Goal: Information Seeking & Learning: Find specific fact

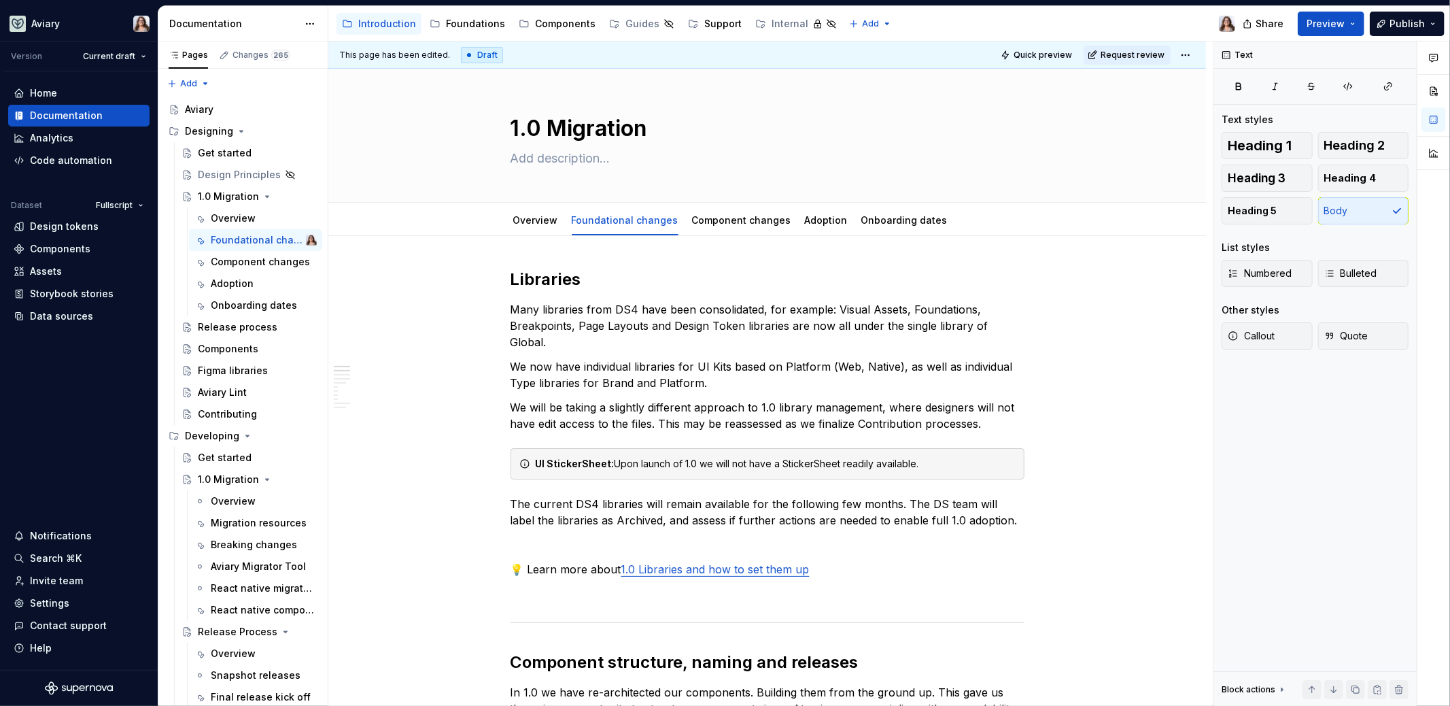
scroll to position [1, 0]
click at [230, 212] on div "Overview" at bounding box center [233, 218] width 45 height 14
type textarea "*"
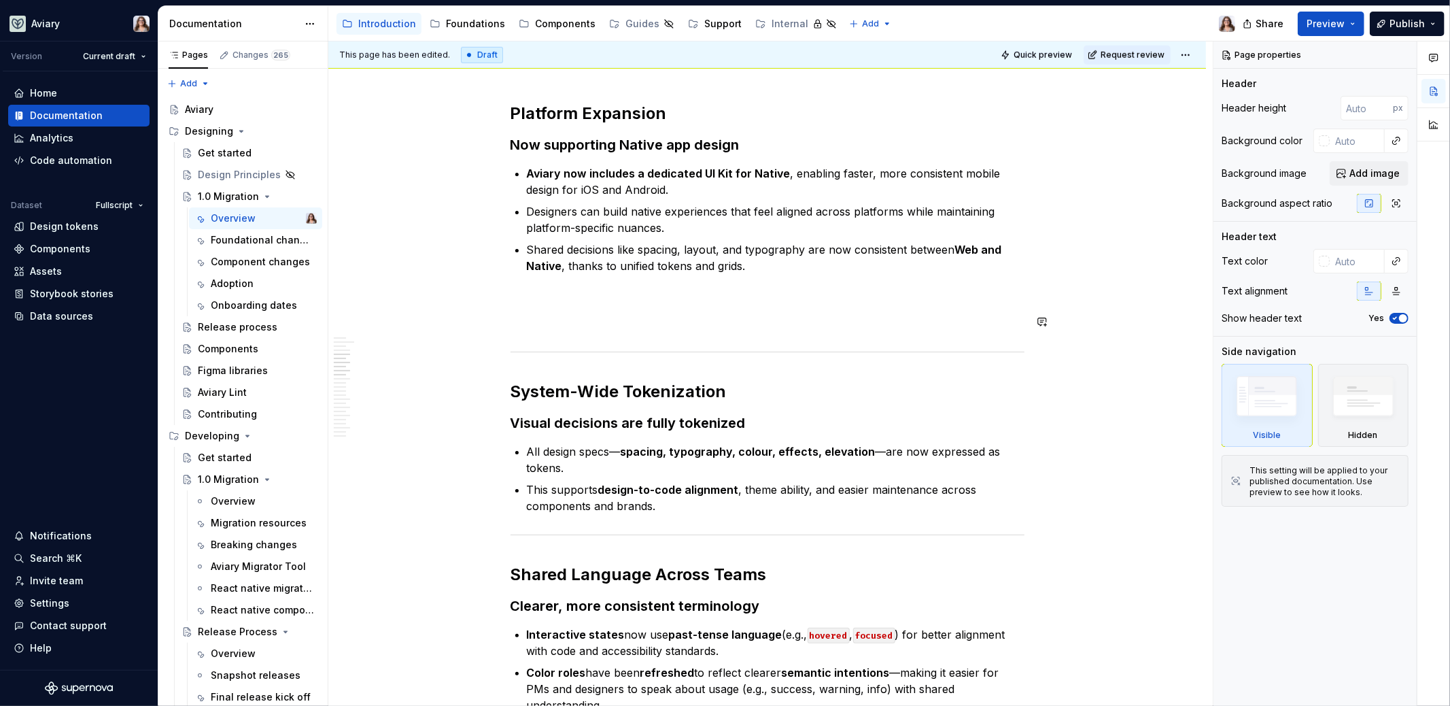
scroll to position [1043, 0]
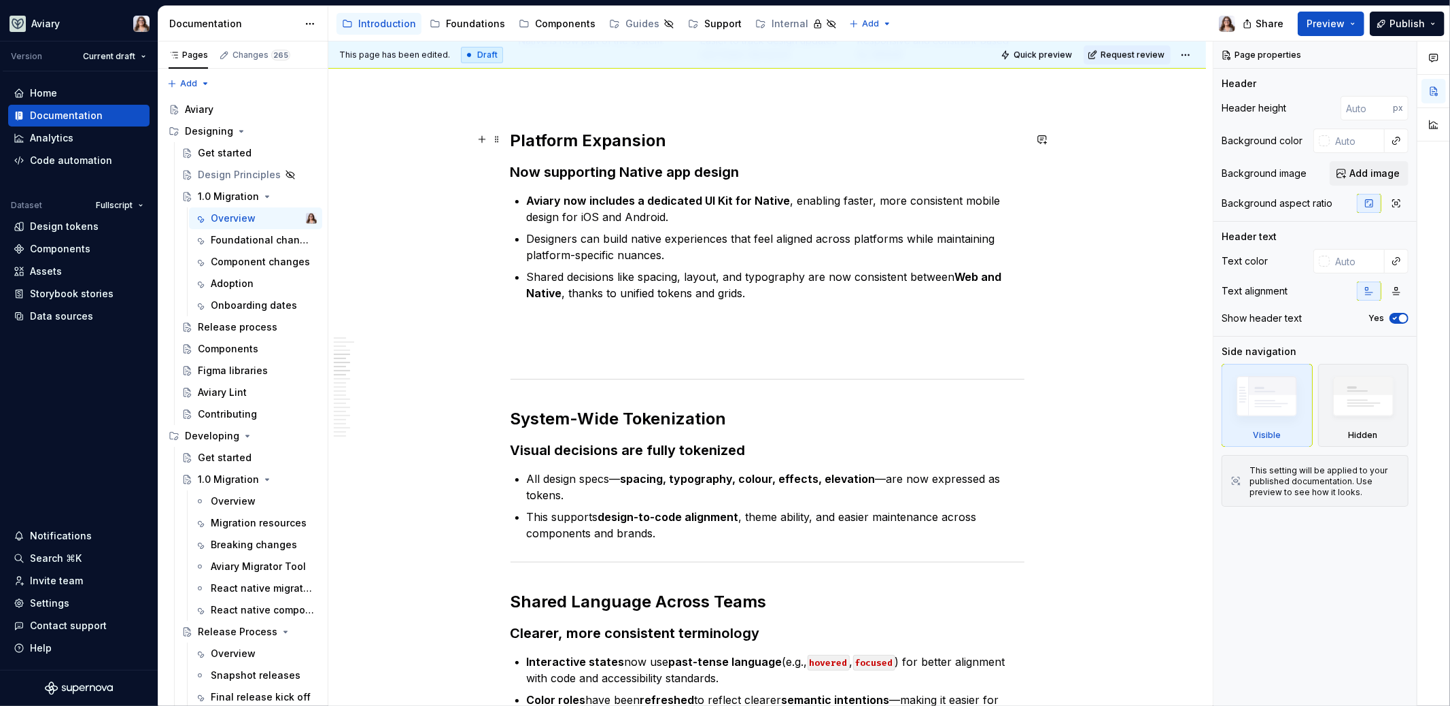
click at [789, 137] on h2 "Platform Expansion" at bounding box center [768, 141] width 514 height 22
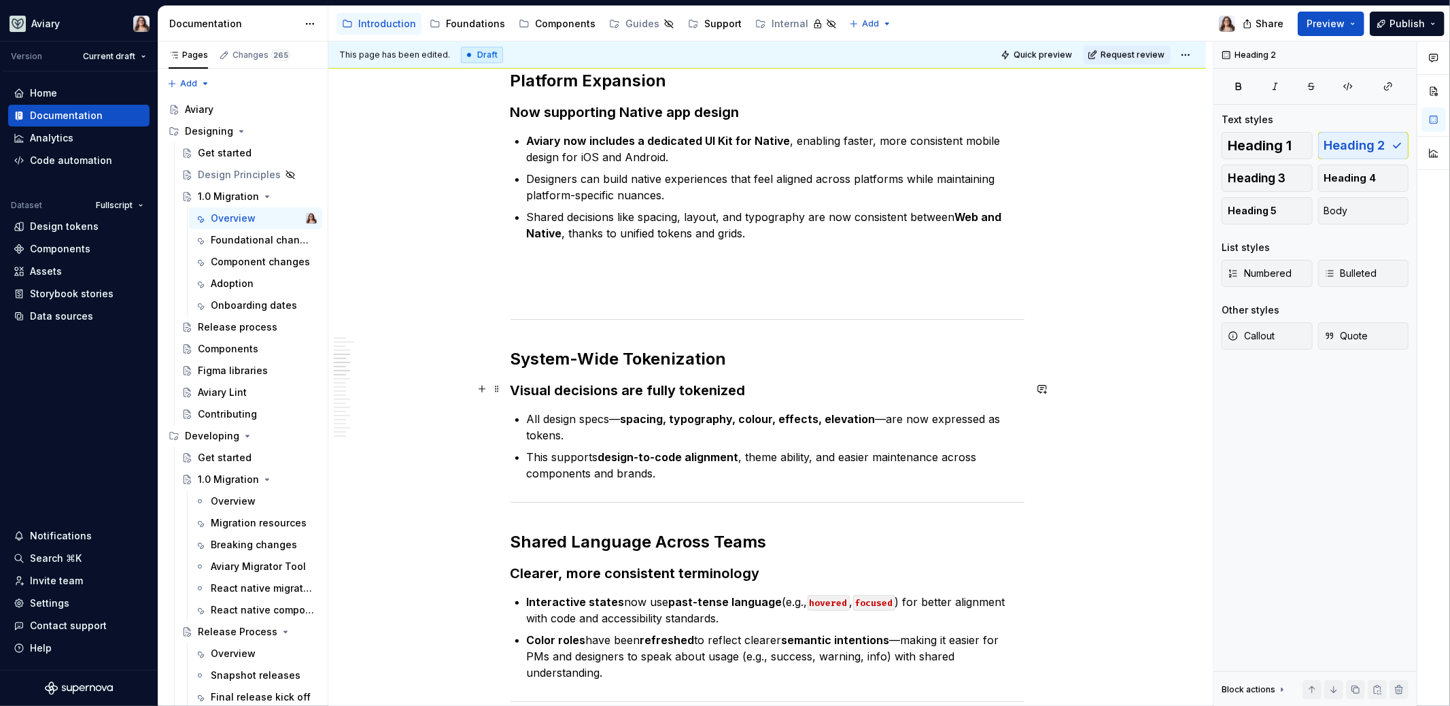
scroll to position [1260, 0]
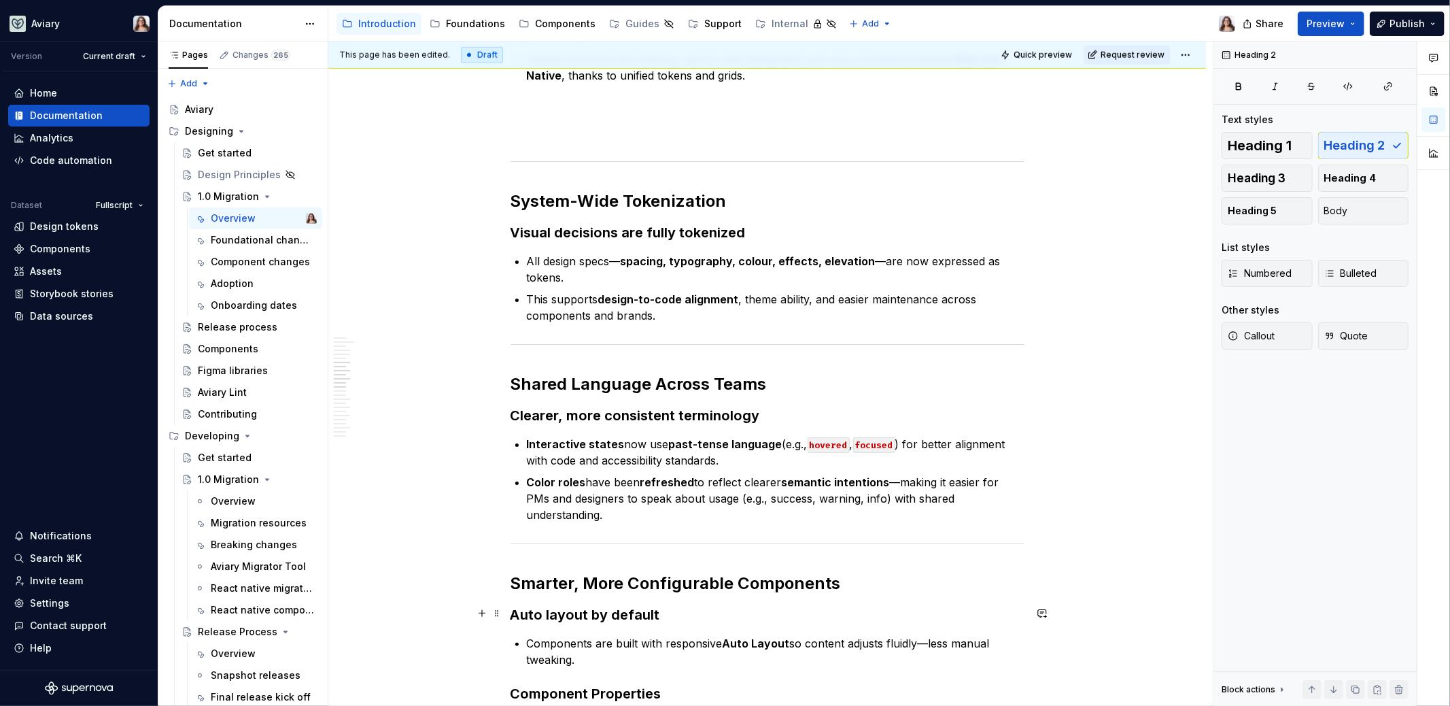
type textarea "*"
click at [58, 224] on div "Design tokens" at bounding box center [64, 227] width 69 height 14
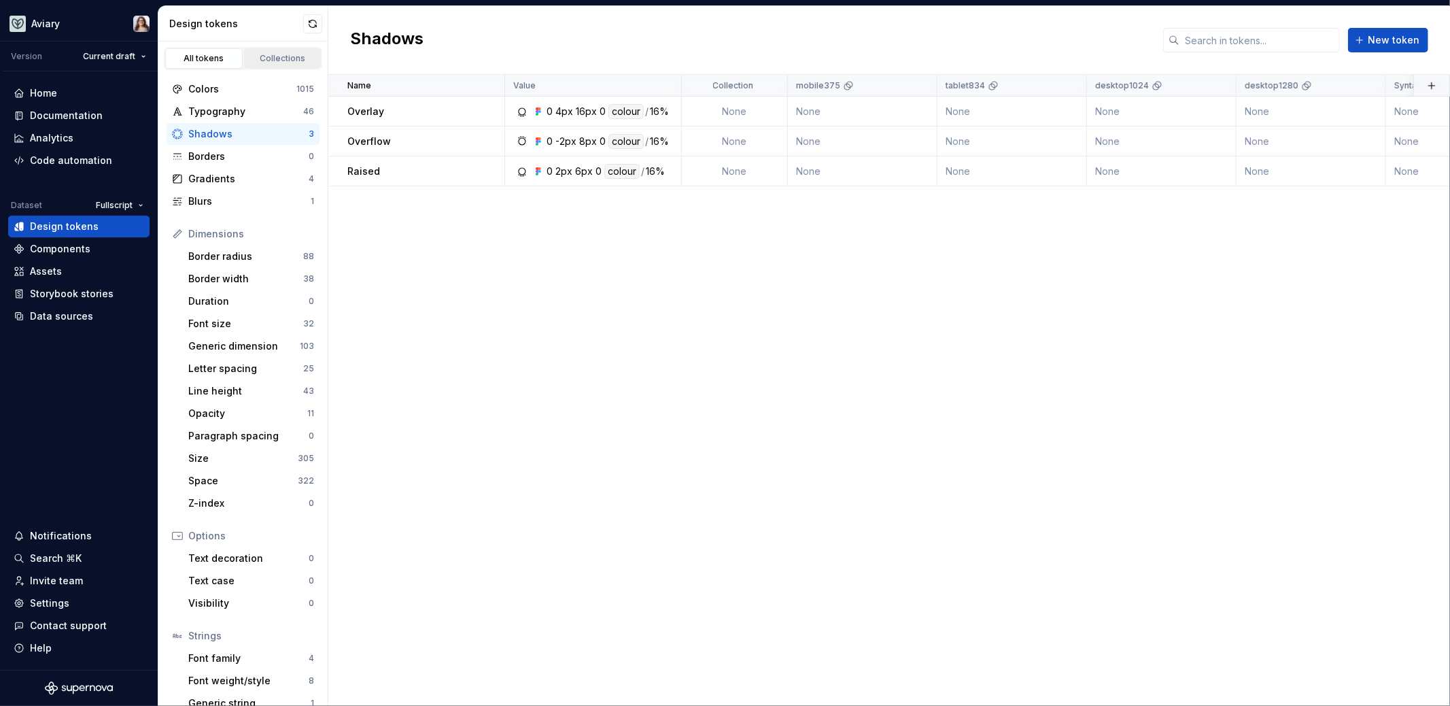
click at [274, 48] on link "Collections" at bounding box center [283, 58] width 78 height 20
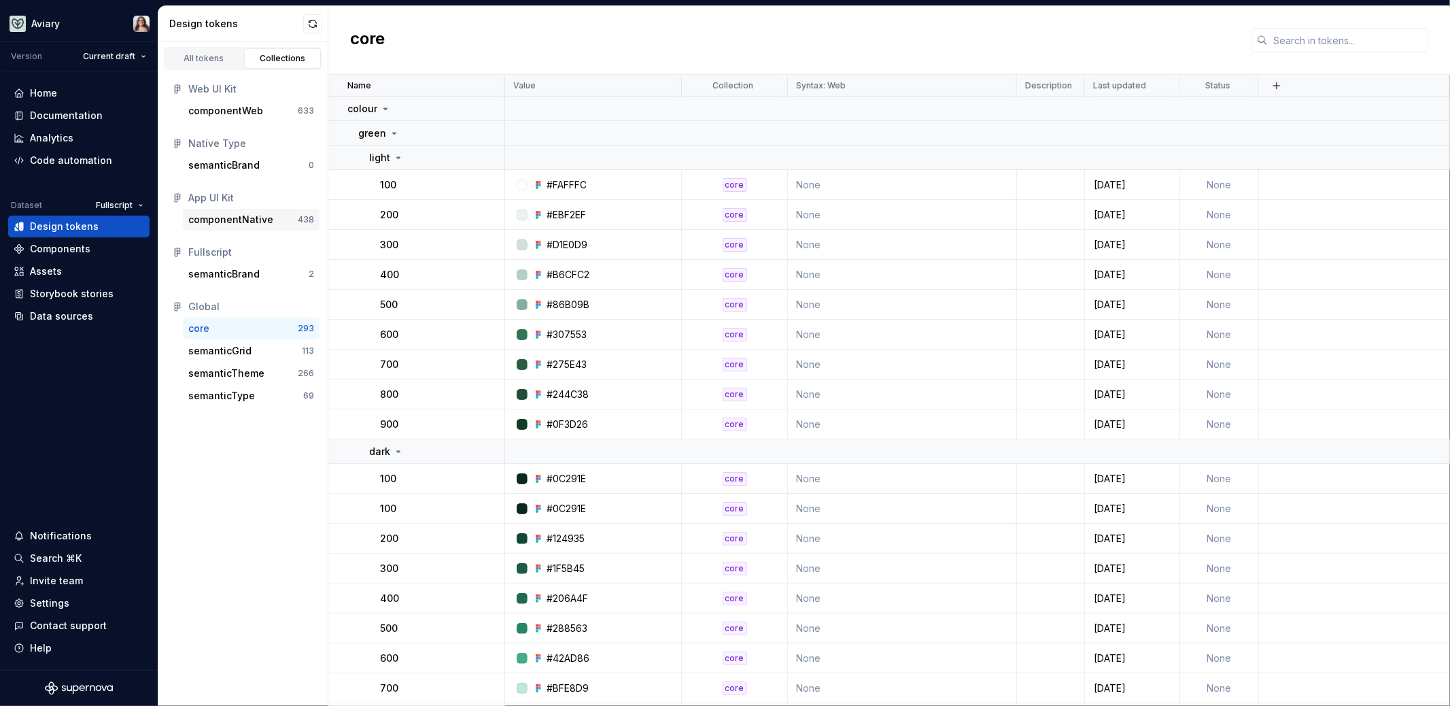
click at [260, 220] on div "componentNative" at bounding box center [230, 220] width 85 height 14
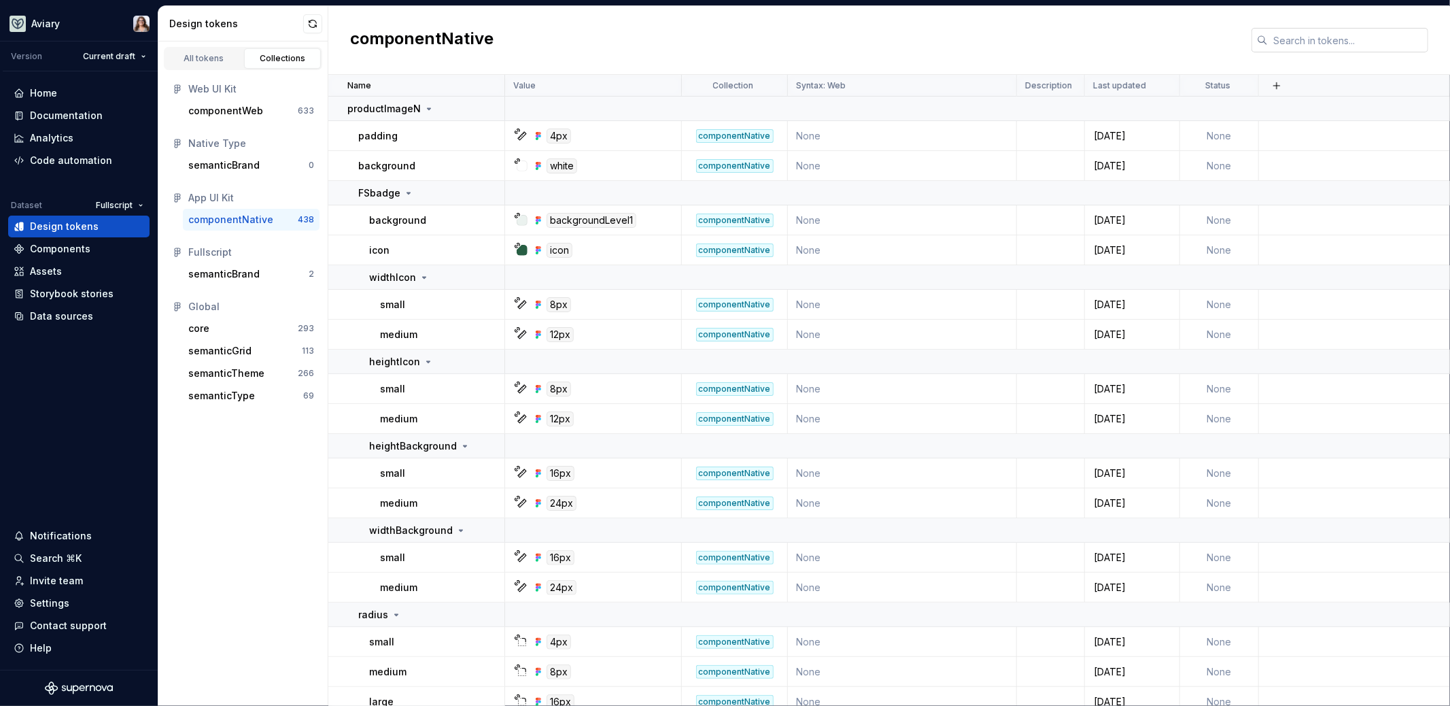
click at [1307, 41] on input "text" at bounding box center [1348, 40] width 160 height 24
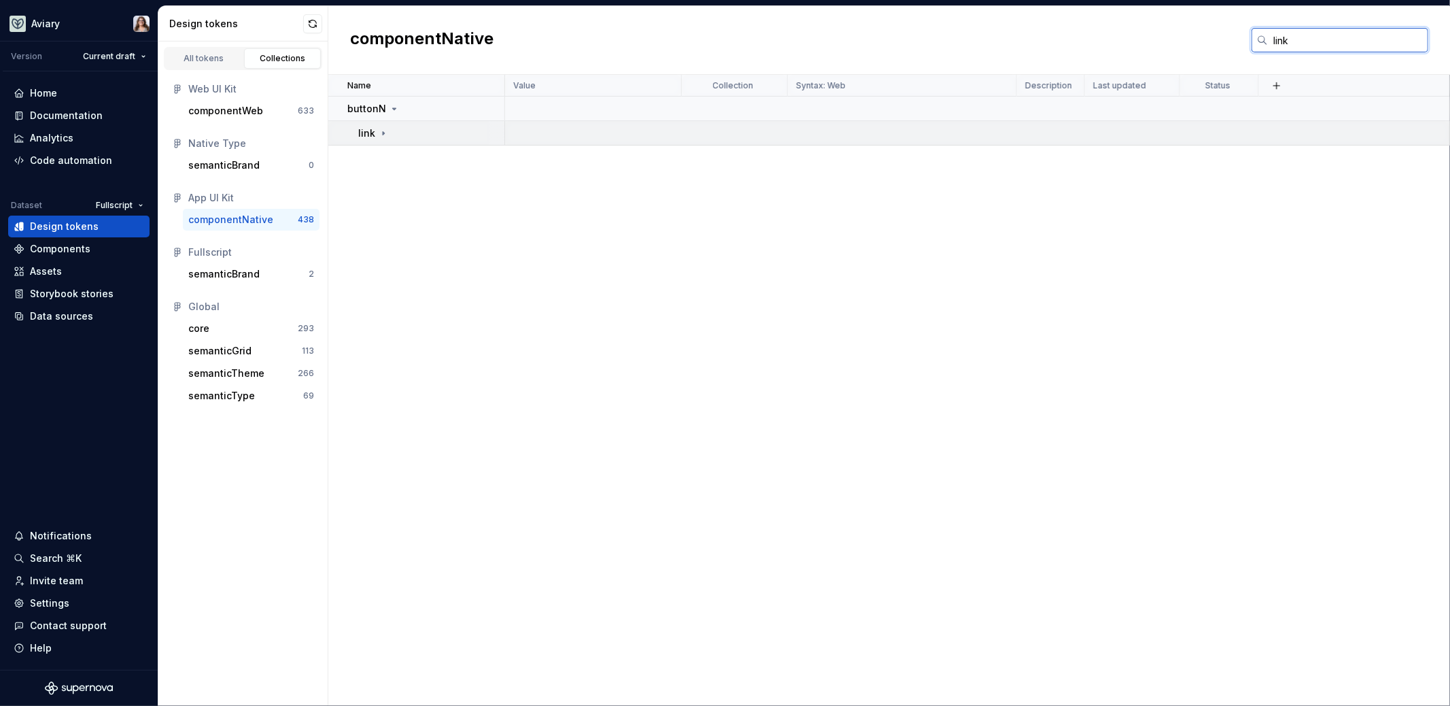
type input "link"
click at [383, 133] on icon at bounding box center [383, 132] width 1 height 3
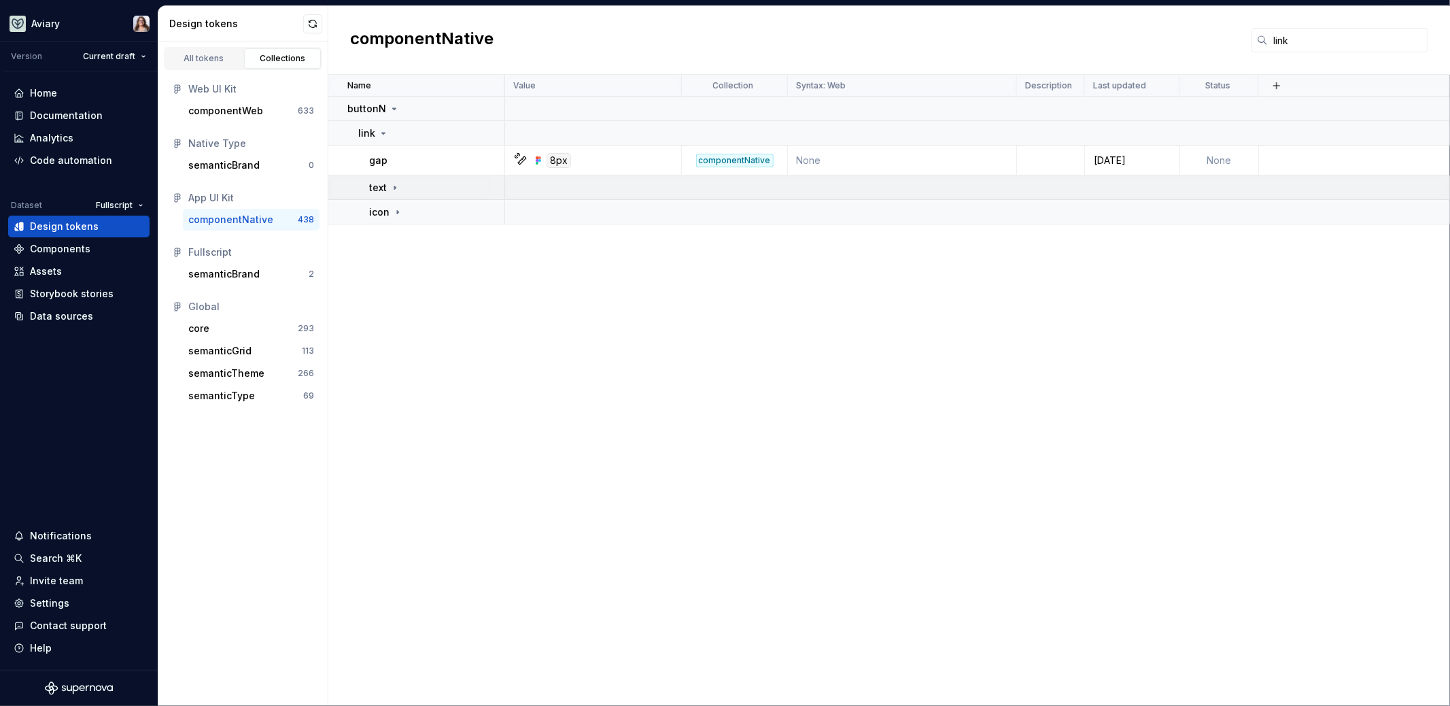
click at [396, 184] on icon at bounding box center [395, 187] width 11 height 11
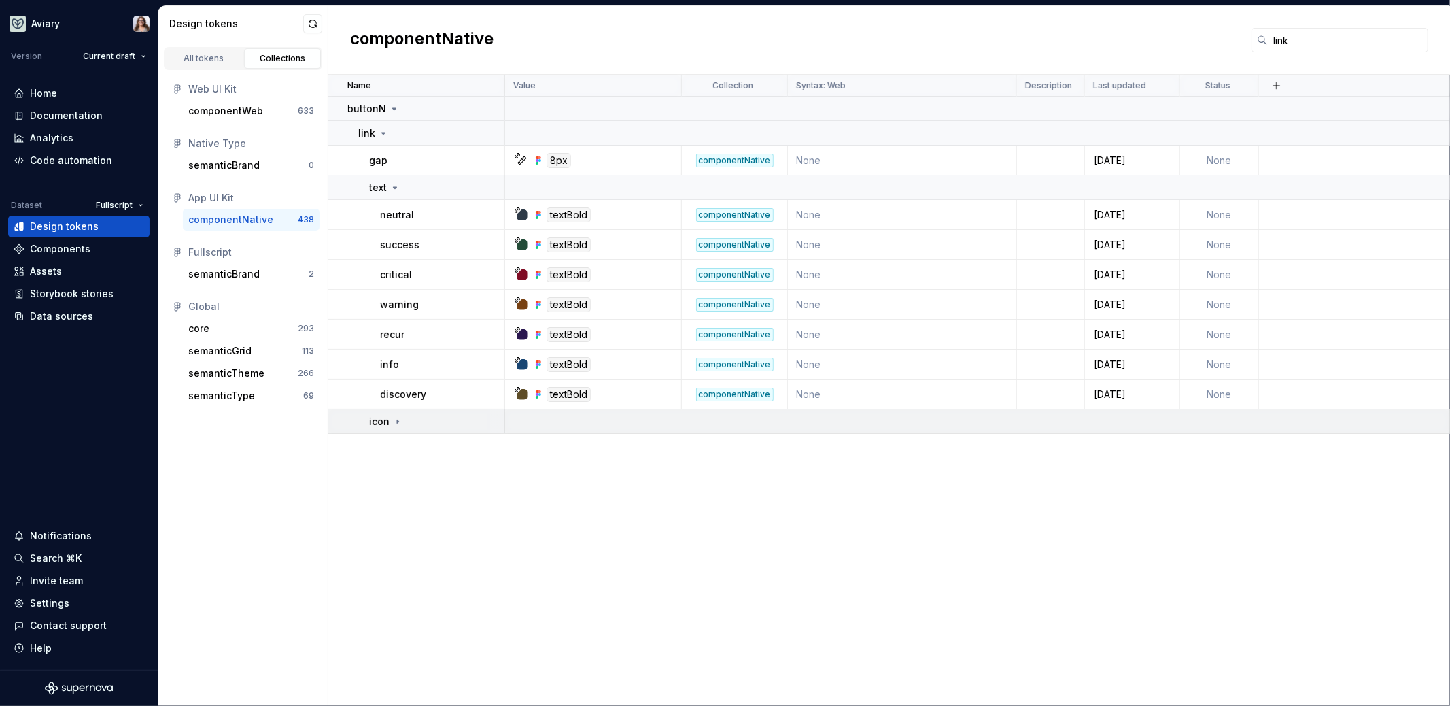
click at [396, 415] on div "icon" at bounding box center [386, 422] width 34 height 14
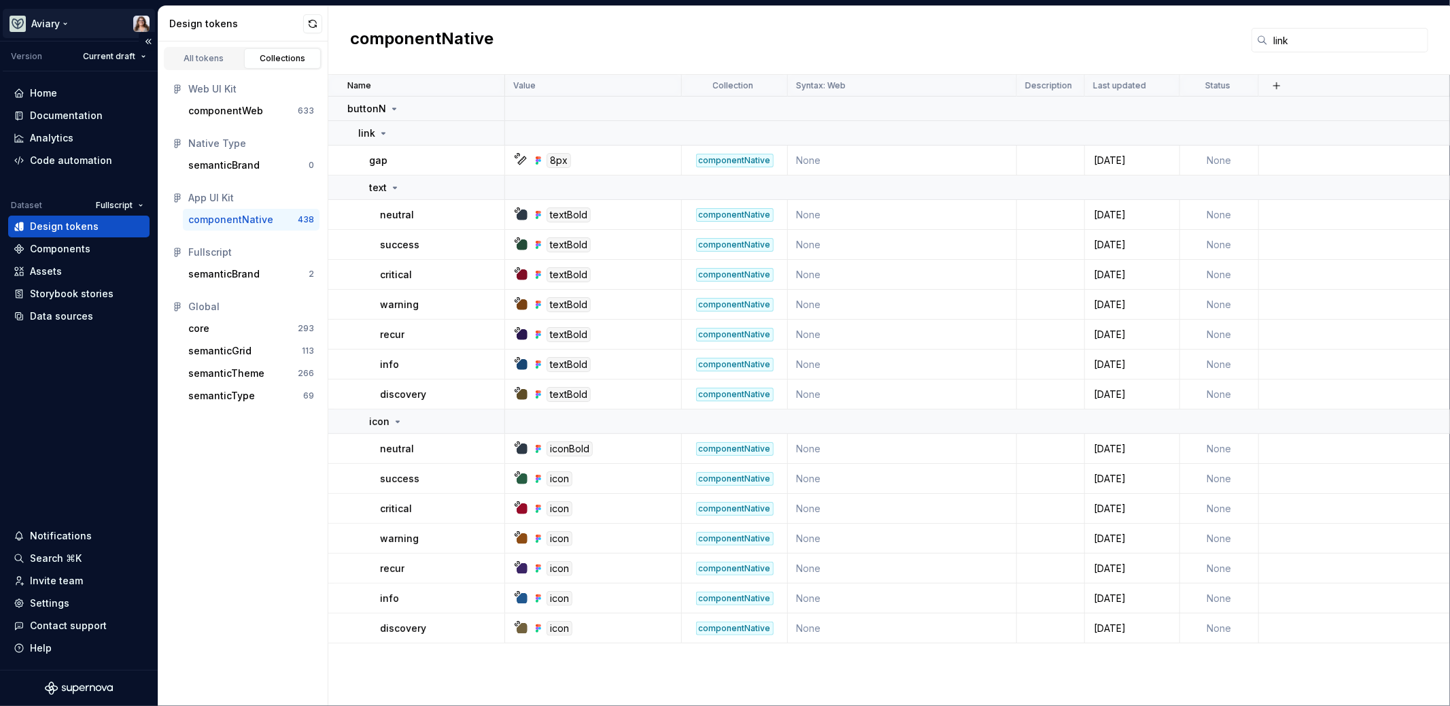
click at [90, 11] on html "Aviary Version Current draft Home Documentation Analytics Code automation Datas…" at bounding box center [725, 353] width 1450 height 706
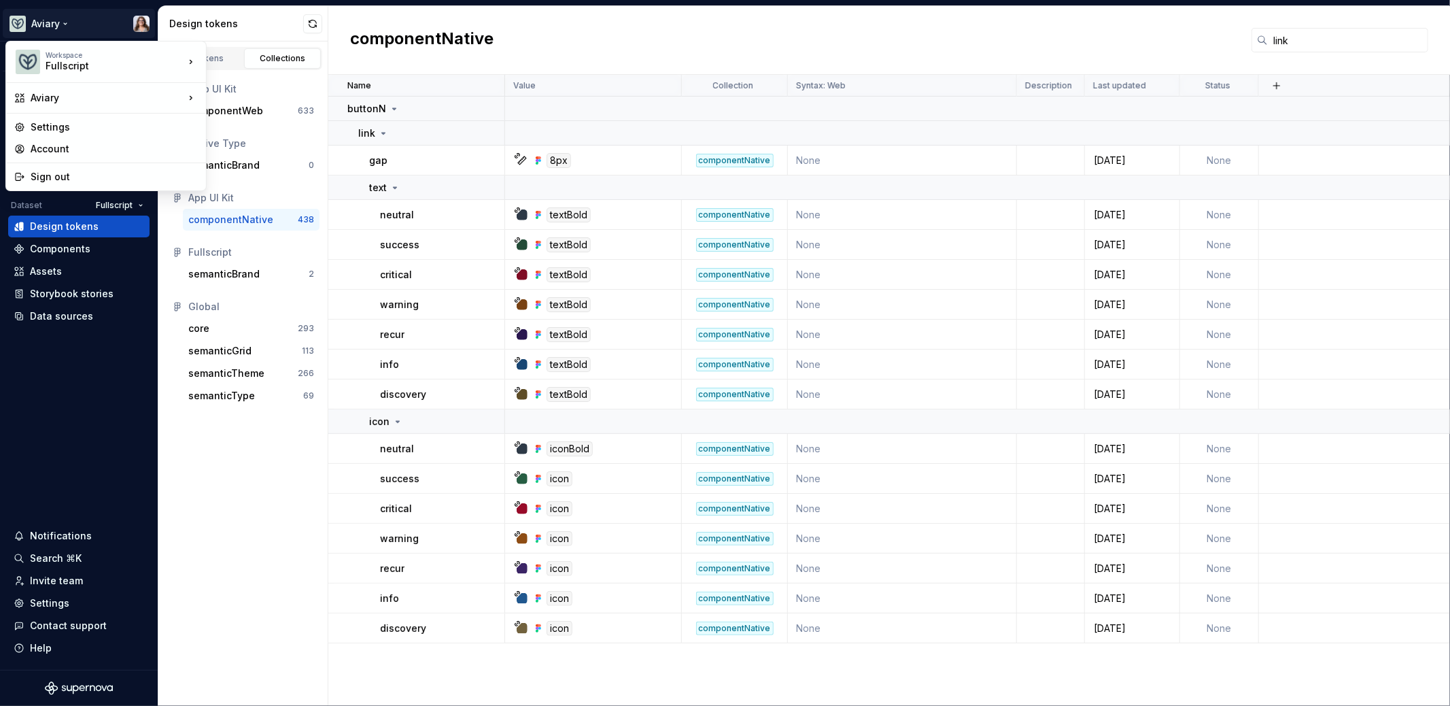
click at [104, 4] on html "Aviary Version Current draft Home Documentation Analytics Code automation Datas…" at bounding box center [725, 353] width 1450 height 706
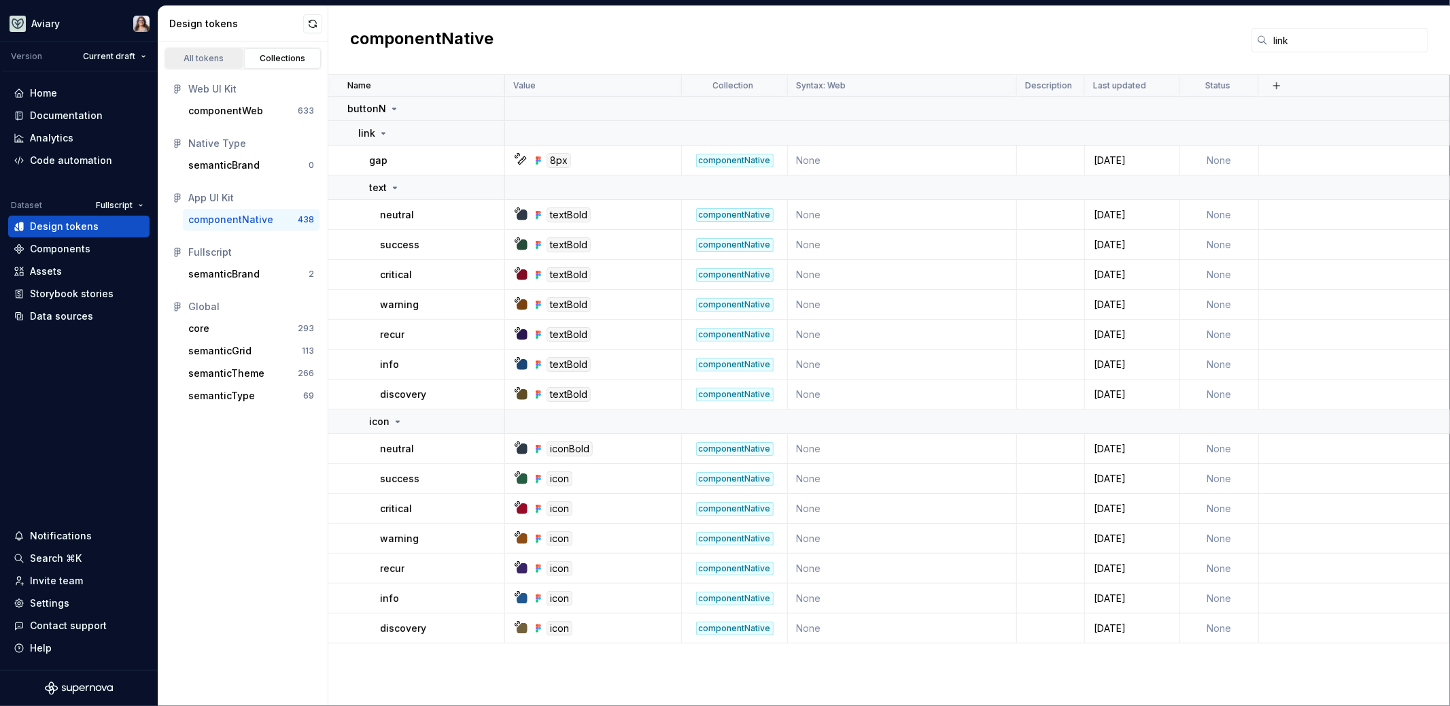
click at [225, 56] on div "All tokens" at bounding box center [204, 58] width 68 height 11
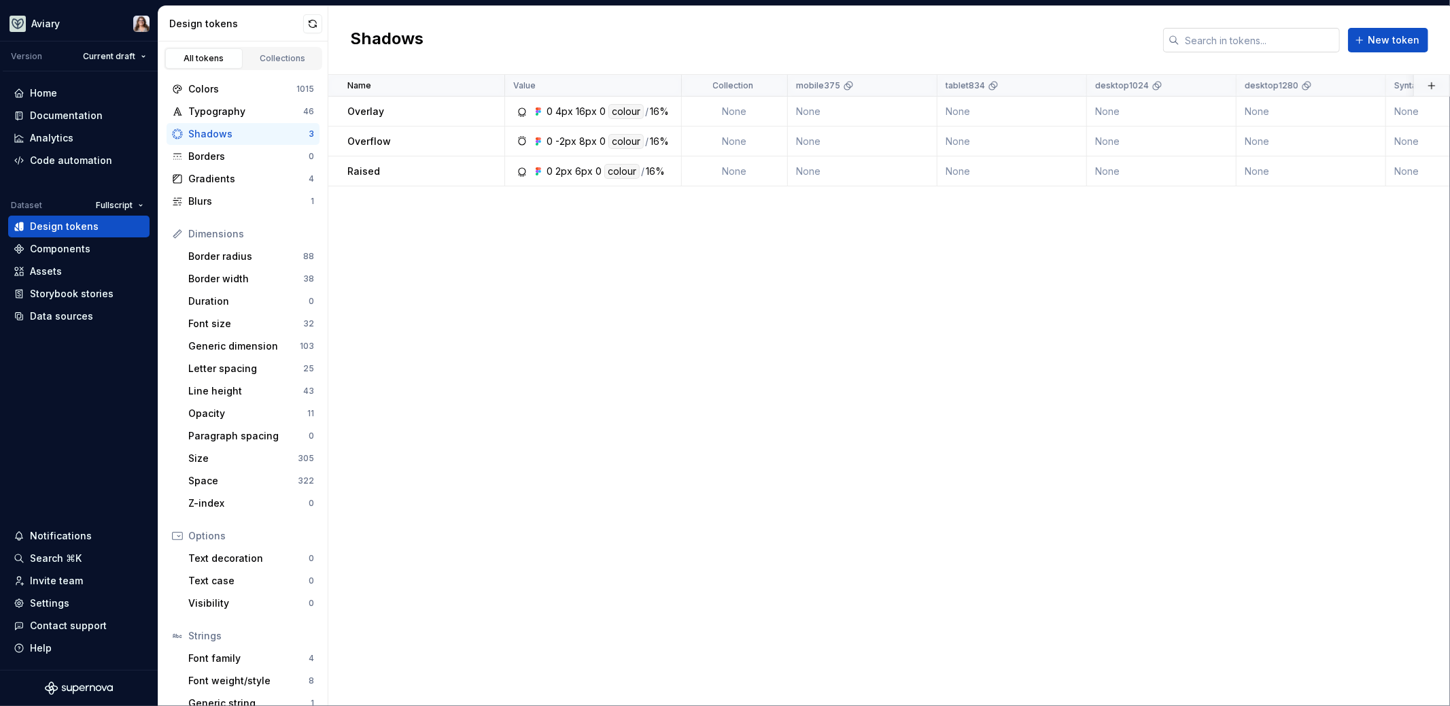
click at [1240, 45] on input "text" at bounding box center [1260, 40] width 160 height 24
click at [248, 84] on div "Colors" at bounding box center [242, 89] width 108 height 14
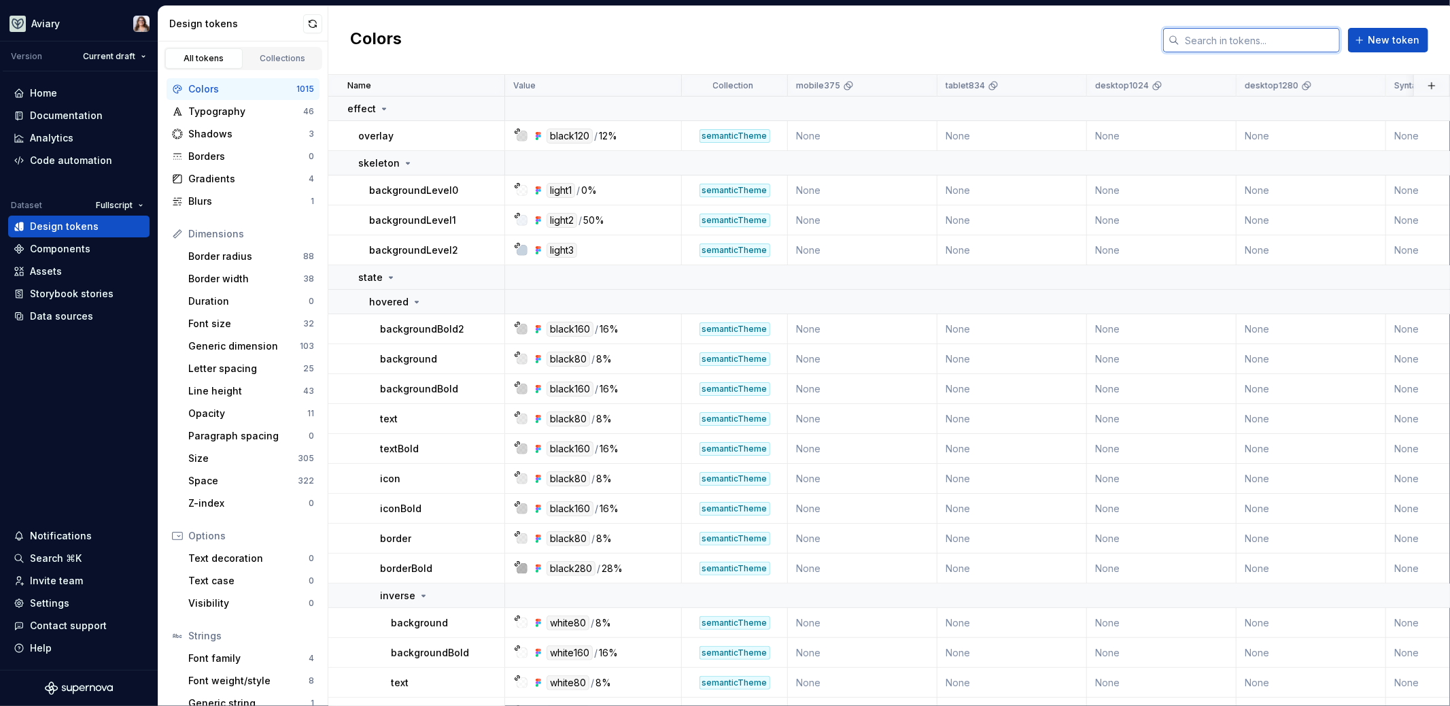
click at [1279, 38] on input "text" at bounding box center [1260, 40] width 160 height 24
type input "link"
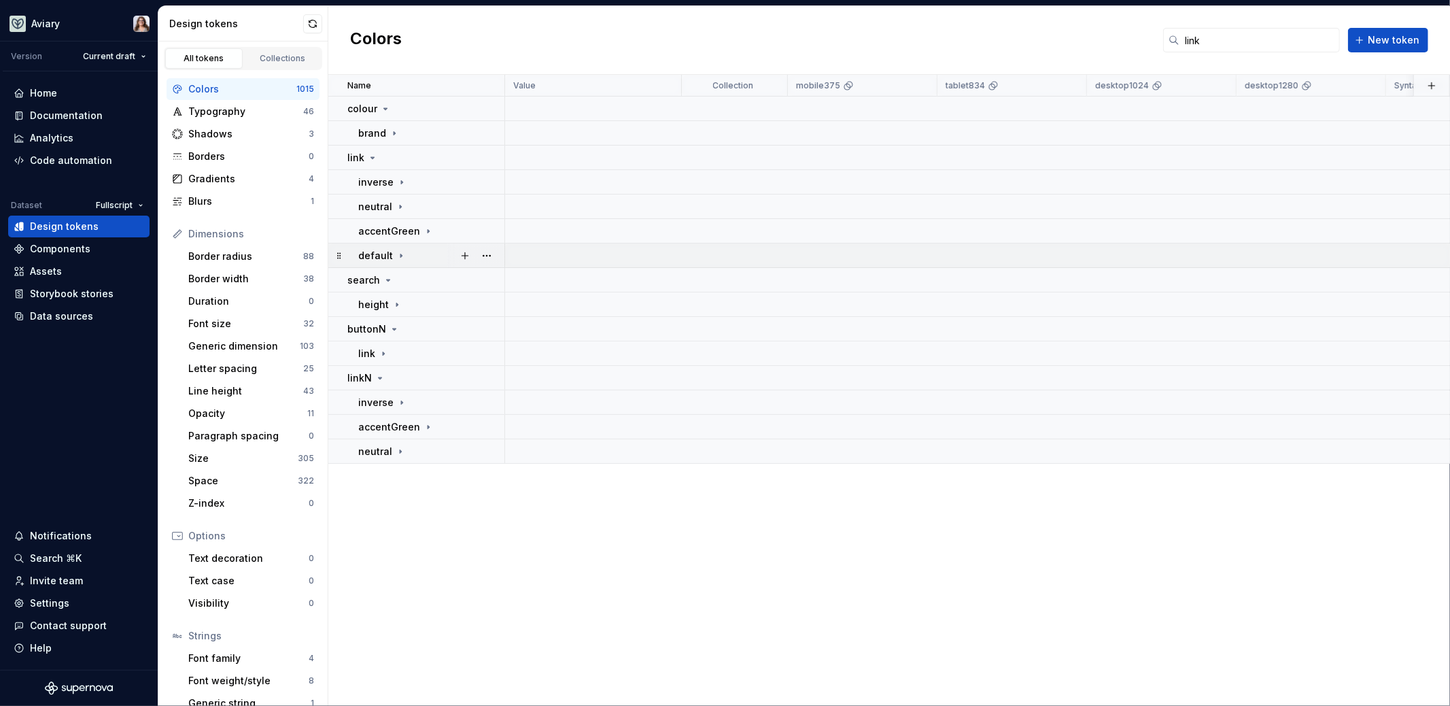
click at [396, 254] on icon at bounding box center [401, 255] width 11 height 11
click at [426, 227] on icon at bounding box center [428, 231] width 11 height 11
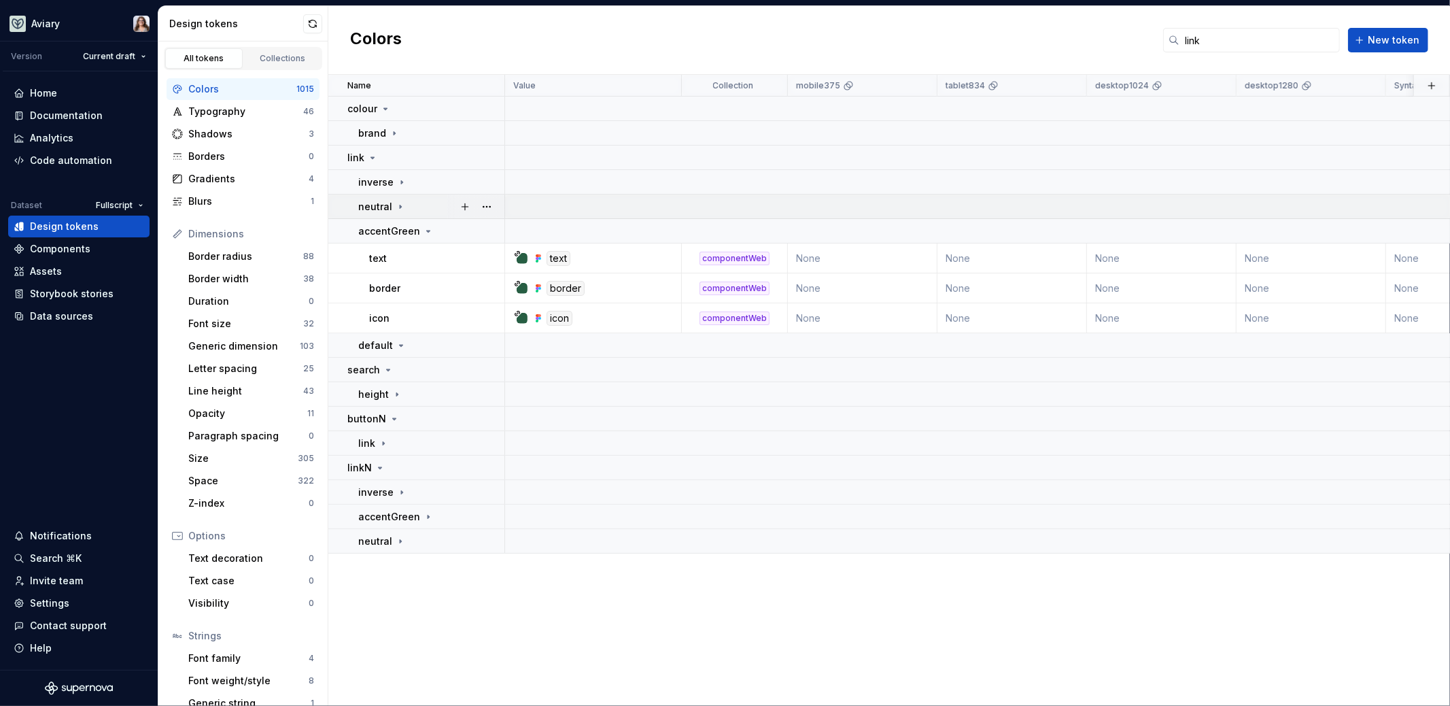
click at [396, 206] on icon at bounding box center [400, 206] width 11 height 11
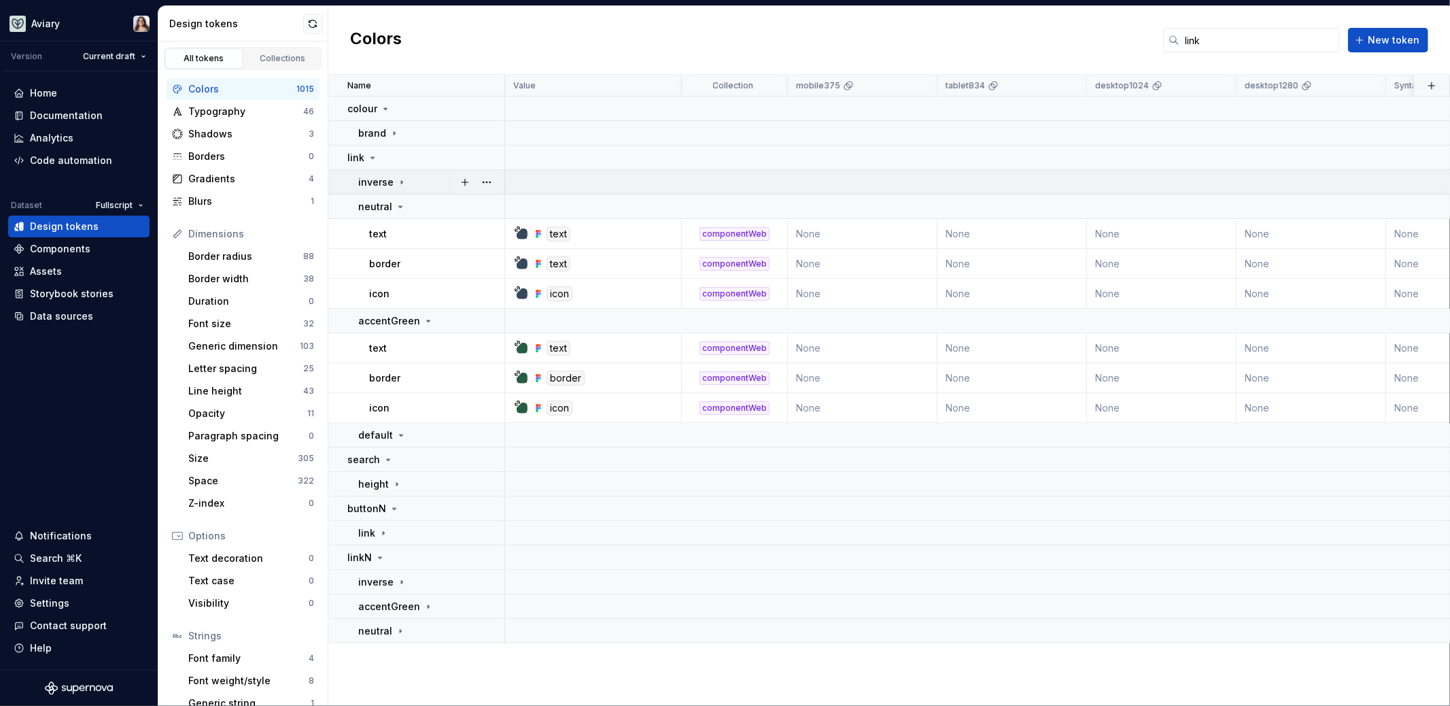
click at [400, 179] on icon at bounding box center [401, 182] width 11 height 11
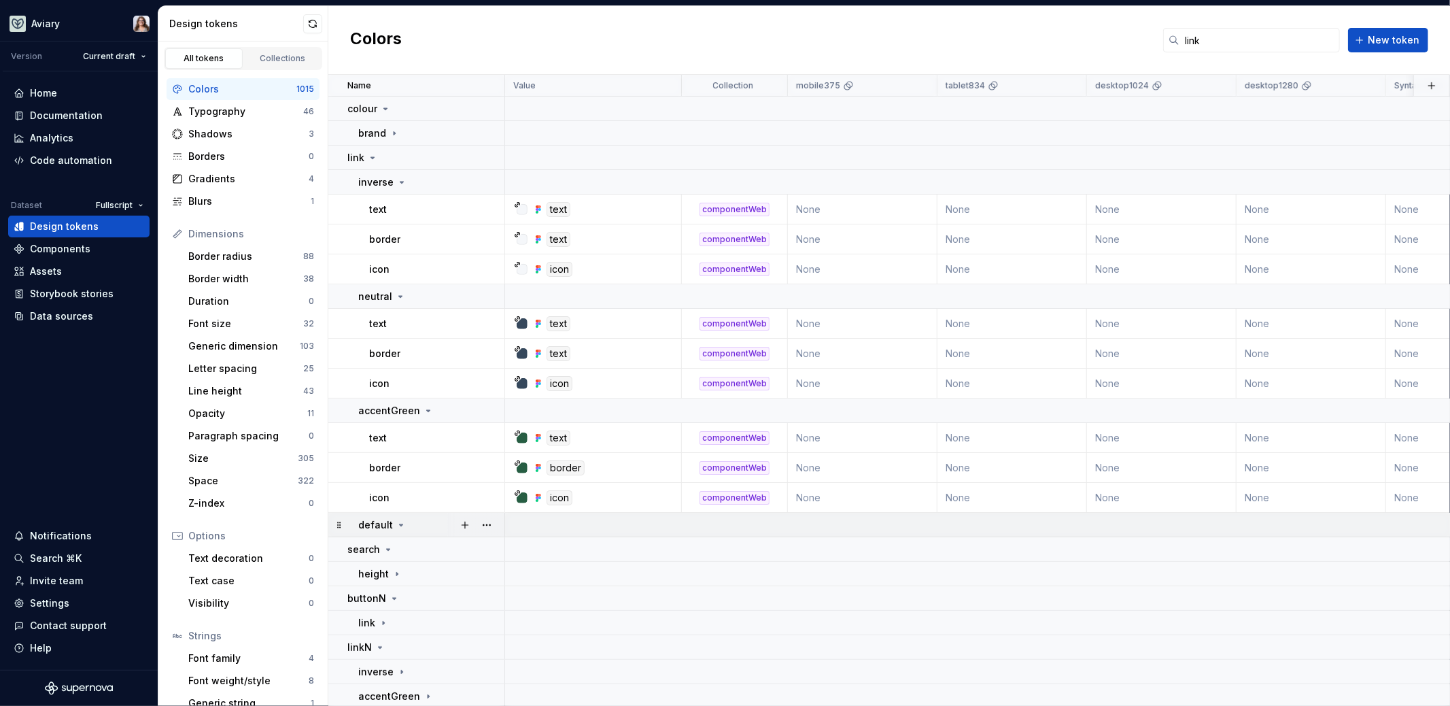
click at [400, 524] on icon at bounding box center [401, 524] width 3 height 1
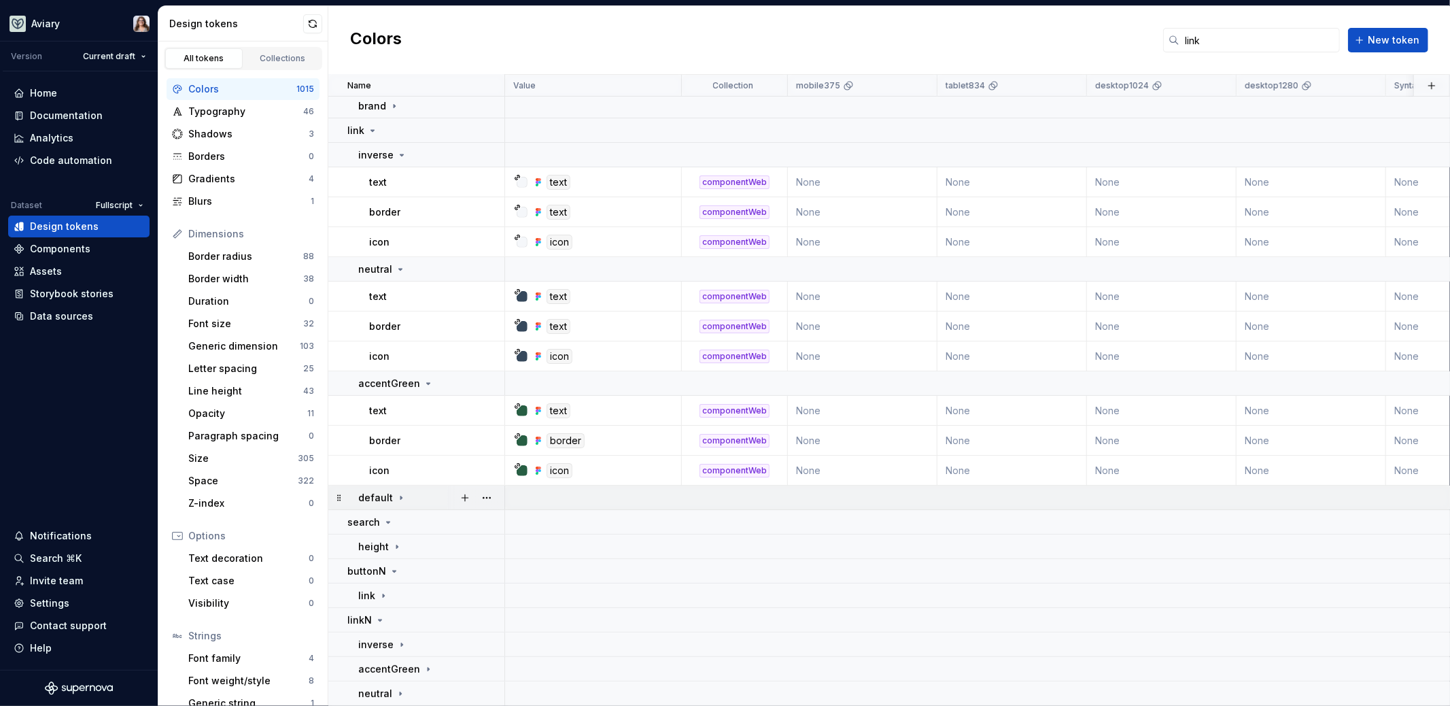
click at [397, 492] on icon at bounding box center [401, 497] width 11 height 11
click at [258, 58] on div "Collections" at bounding box center [283, 58] width 68 height 11
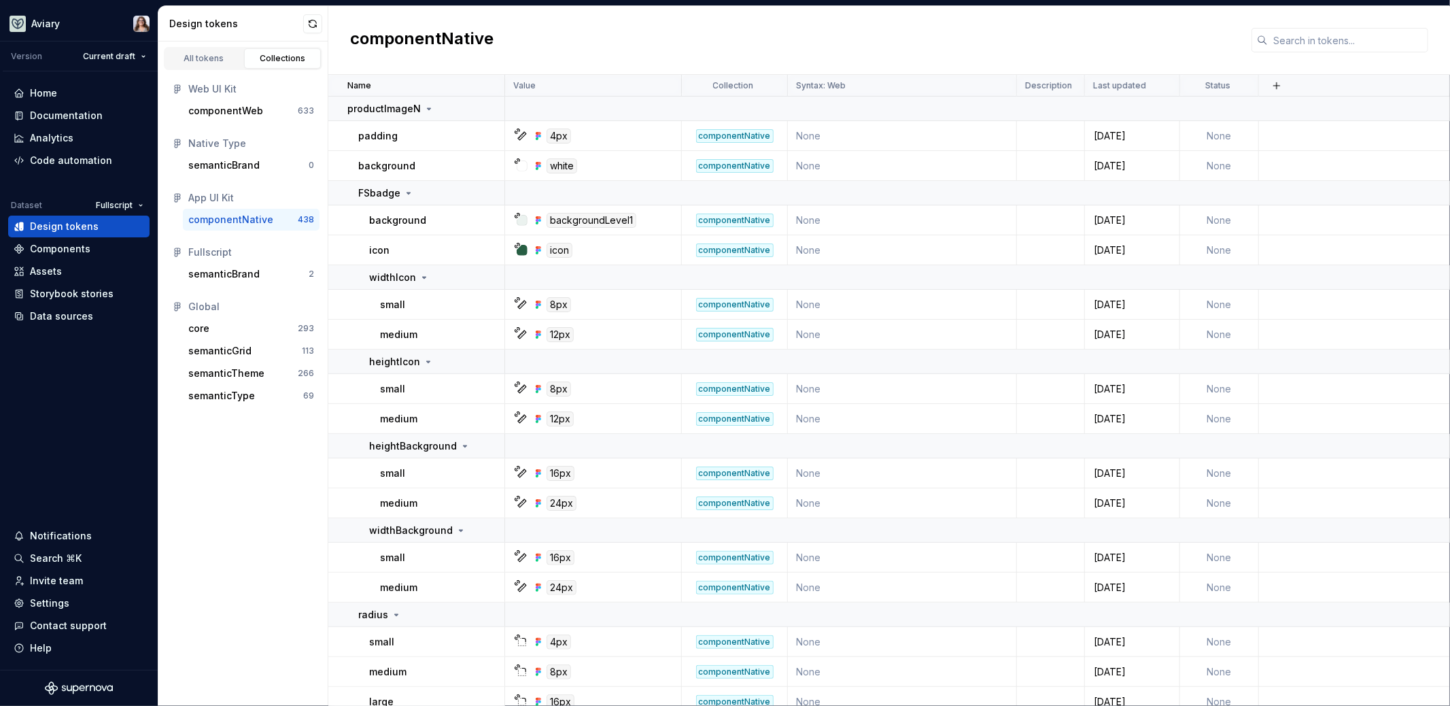
click at [240, 221] on div "componentNative" at bounding box center [230, 220] width 85 height 14
click at [1341, 48] on input "text" at bounding box center [1348, 40] width 160 height 24
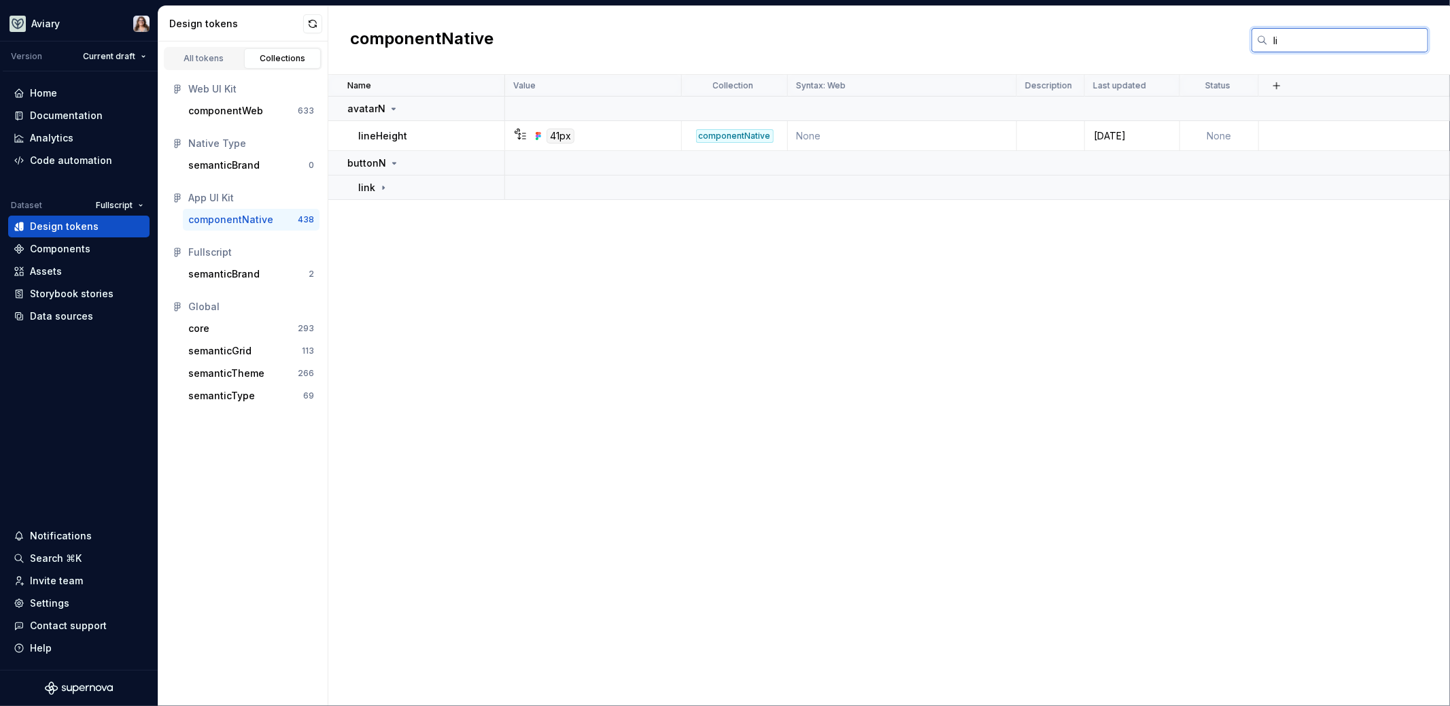
type input "l"
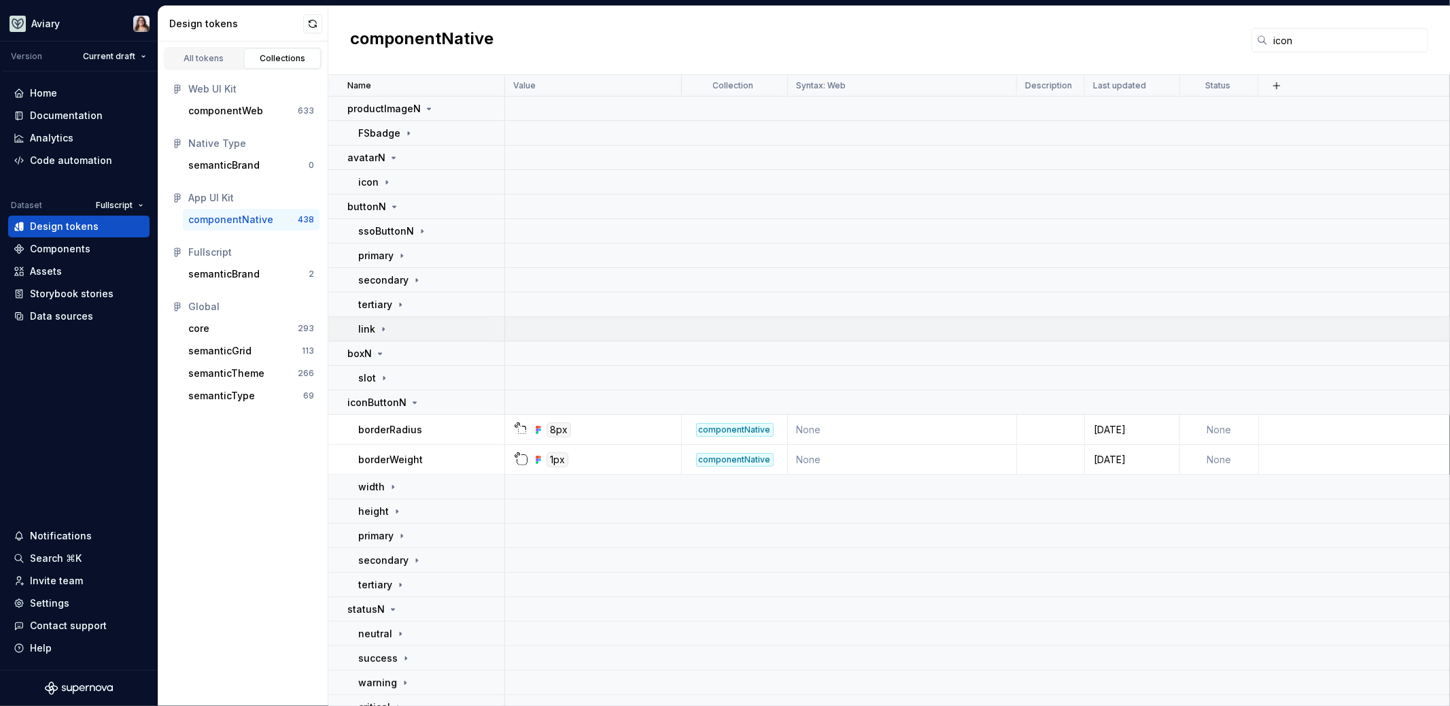
click at [383, 329] on icon at bounding box center [383, 328] width 1 height 3
click at [397, 353] on icon at bounding box center [397, 353] width 11 height 11
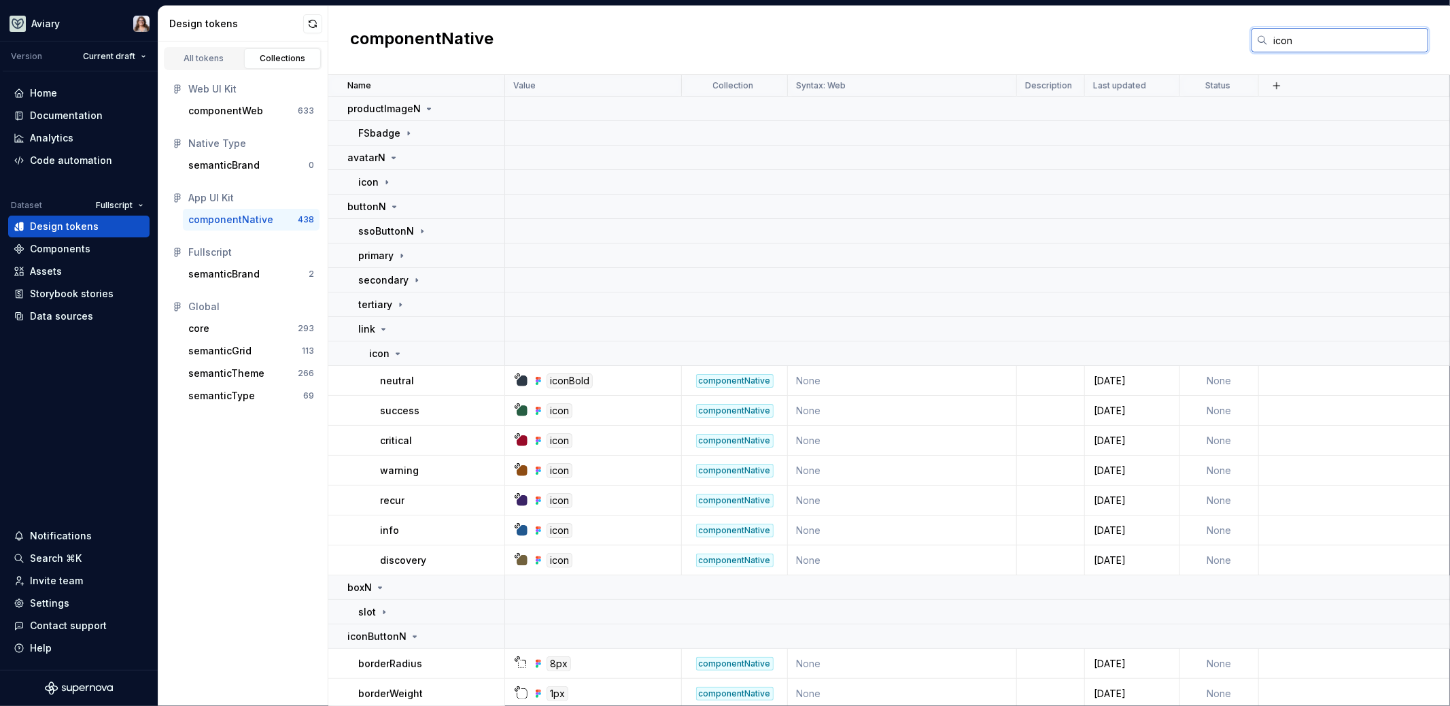
click at [1301, 45] on input "icon" at bounding box center [1348, 40] width 160 height 24
type input "i"
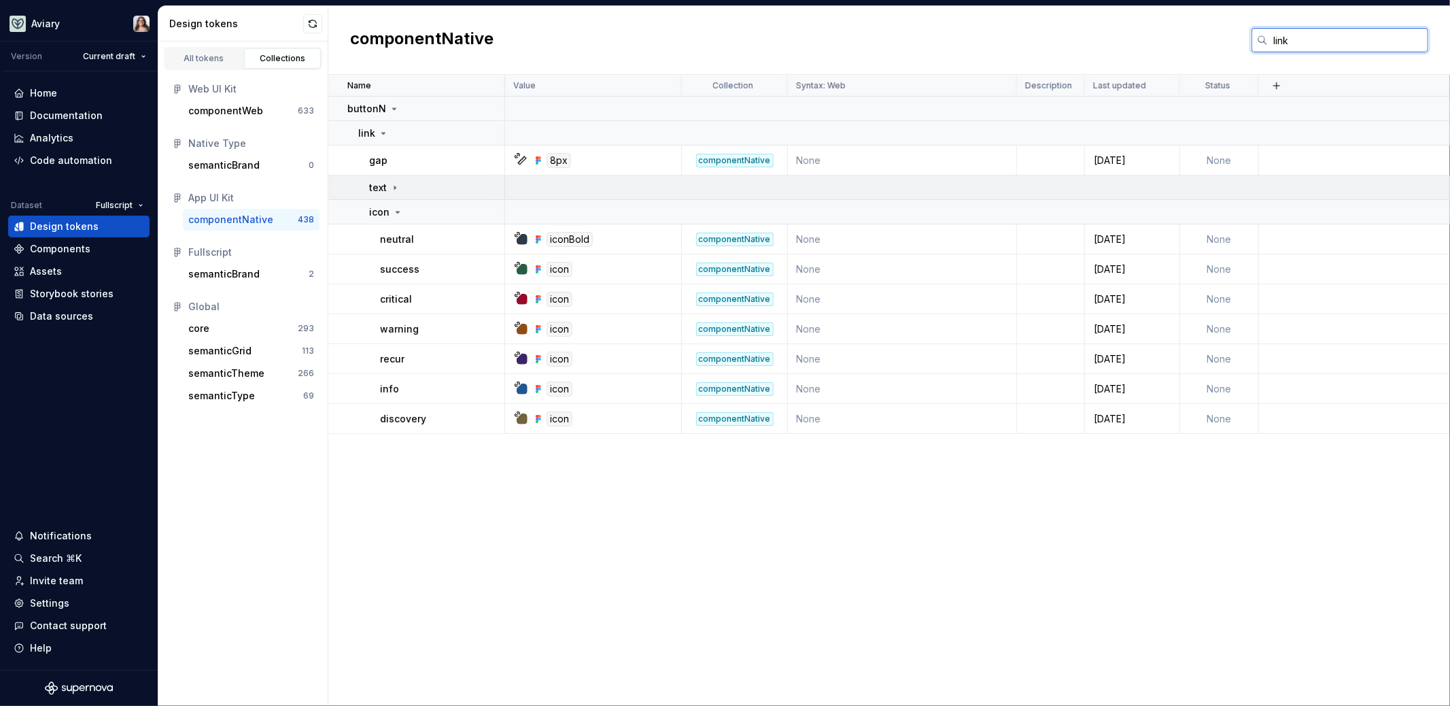
type input "link"
click at [395, 182] on icon at bounding box center [395, 187] width 11 height 11
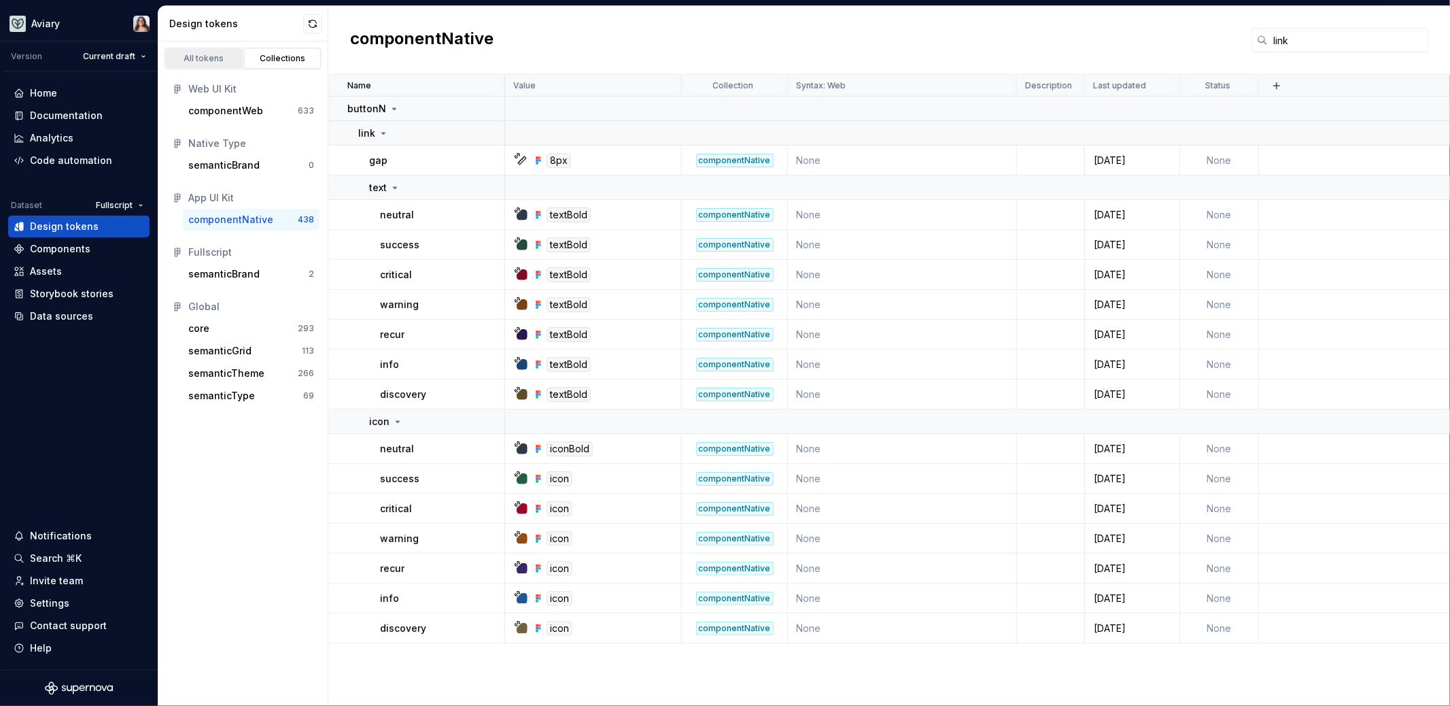
click at [213, 61] on div "All tokens" at bounding box center [204, 58] width 68 height 11
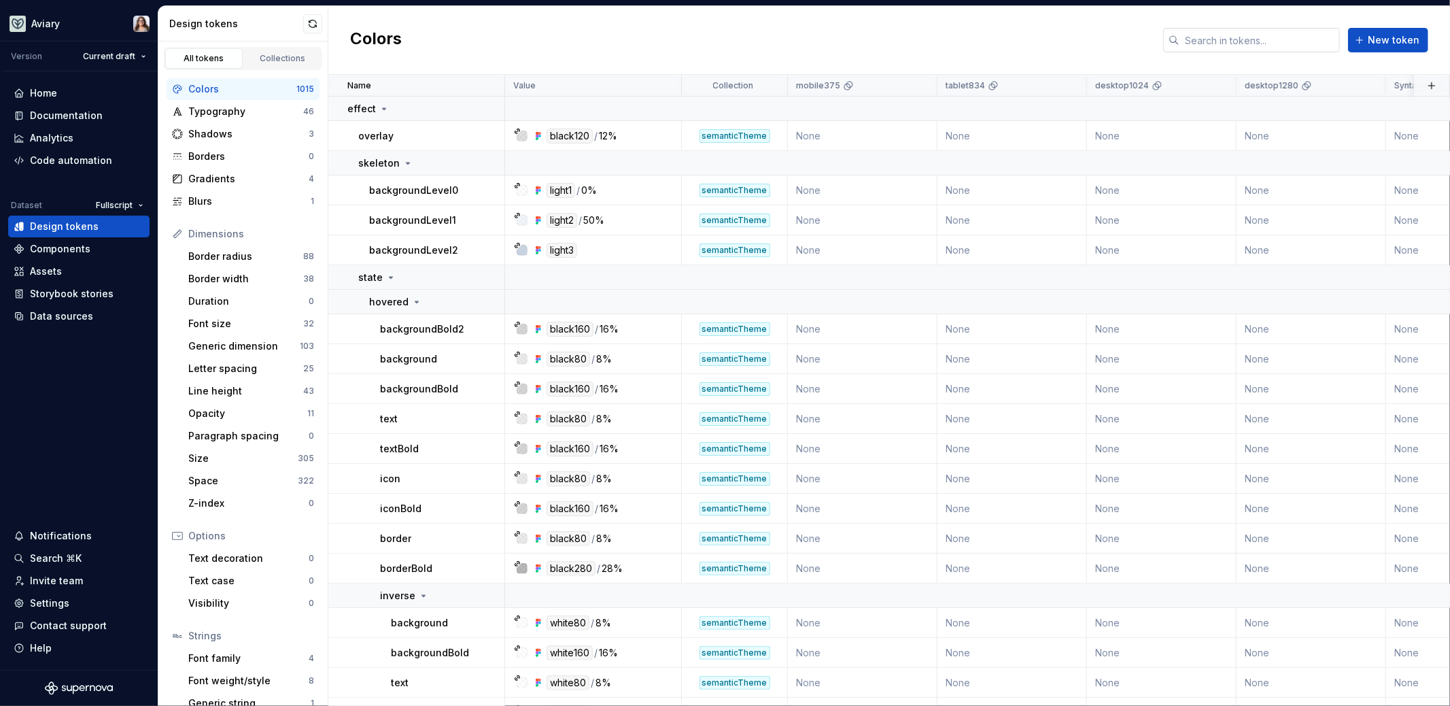
click at [1238, 47] on input "text" at bounding box center [1260, 40] width 160 height 24
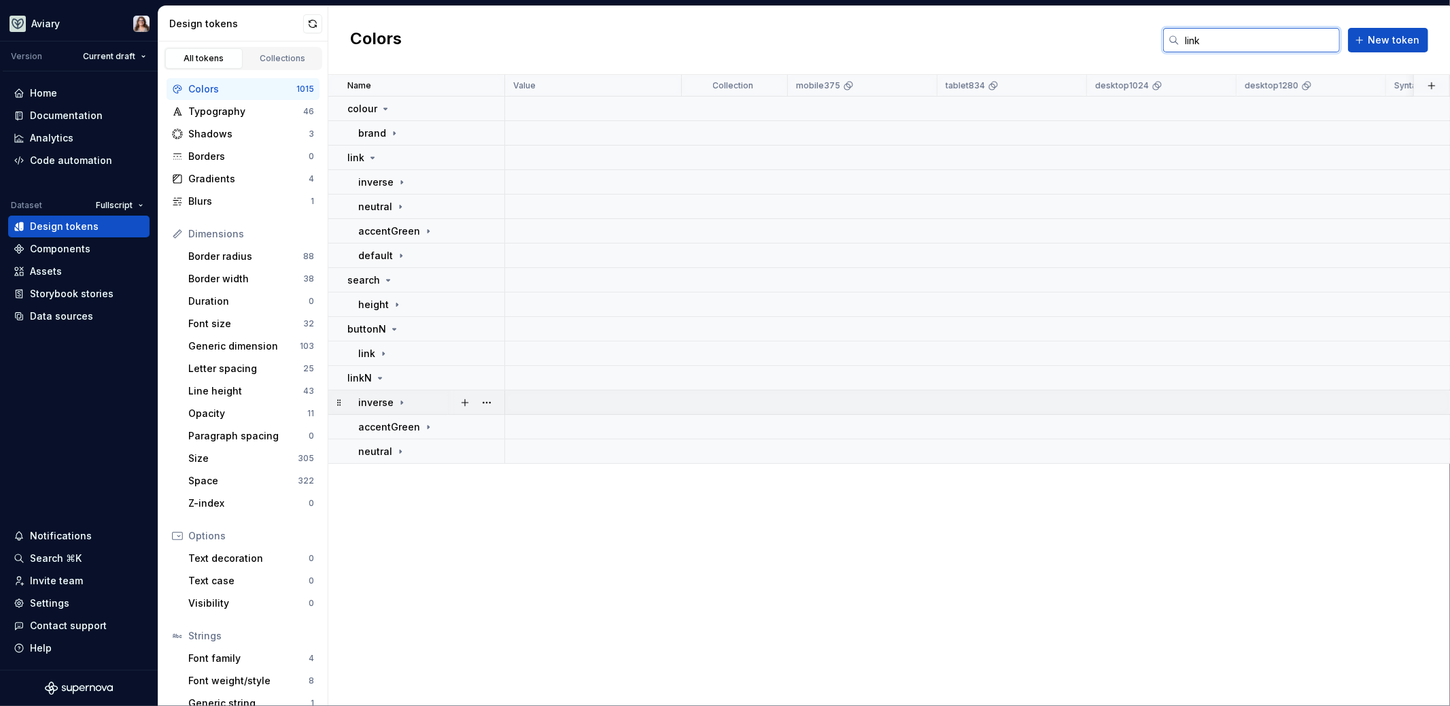
type input "link"
click at [401, 402] on icon at bounding box center [401, 401] width 1 height 3
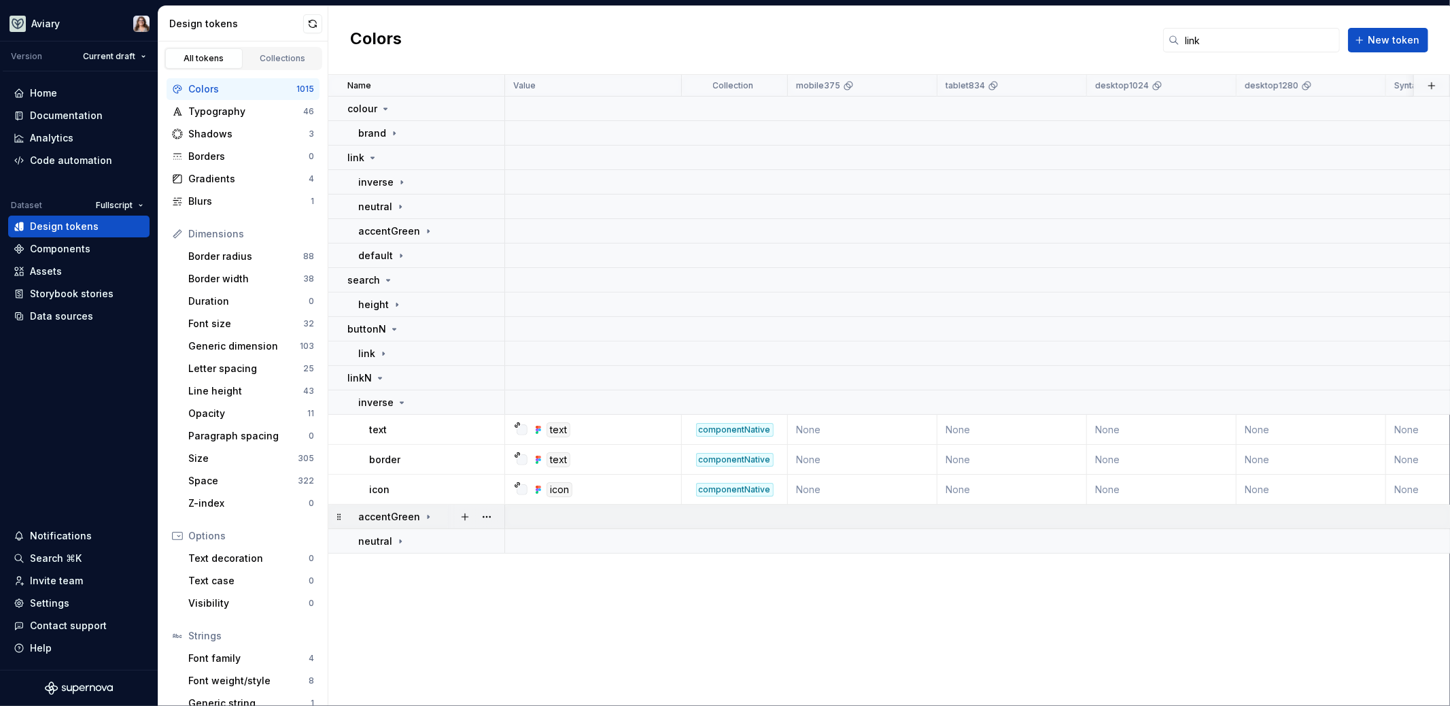
click at [423, 513] on icon at bounding box center [428, 516] width 11 height 11
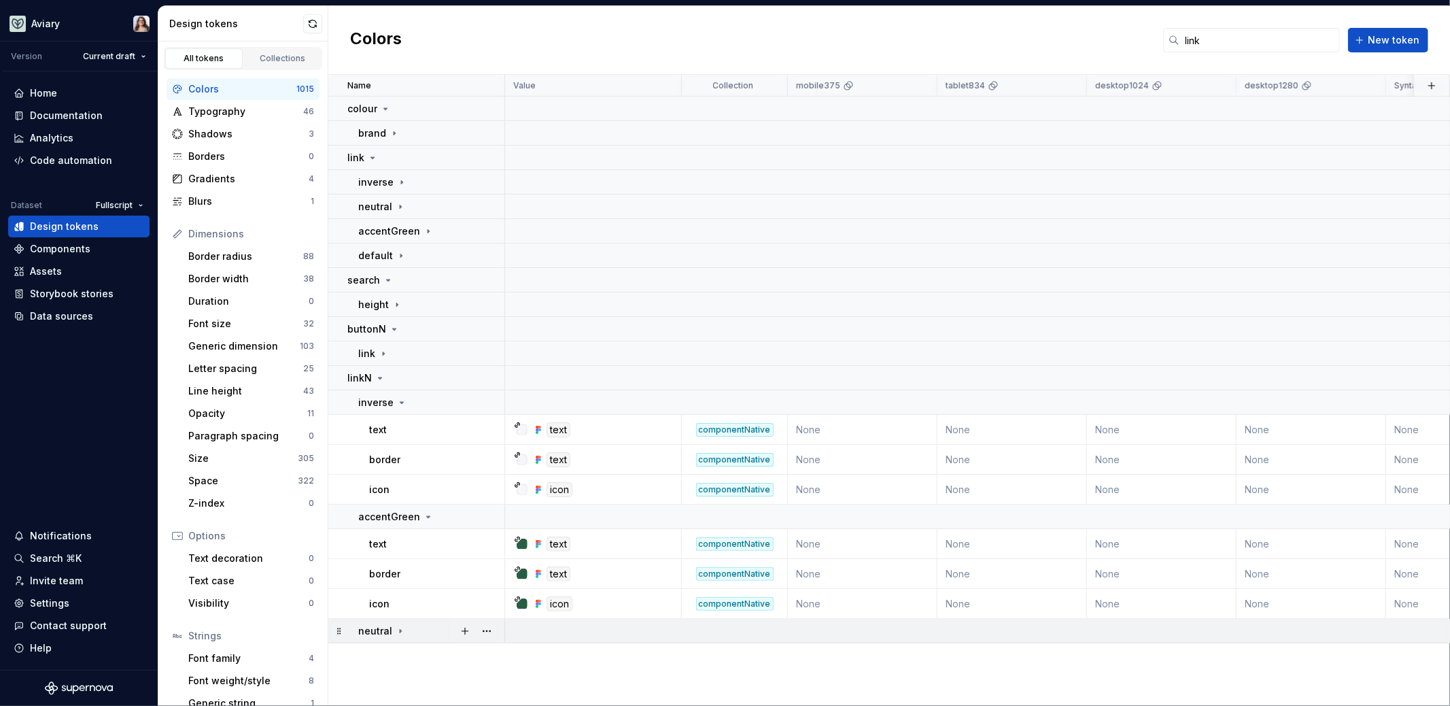
click at [399, 632] on icon at bounding box center [400, 630] width 11 height 11
